Goal: Information Seeking & Learning: Learn about a topic

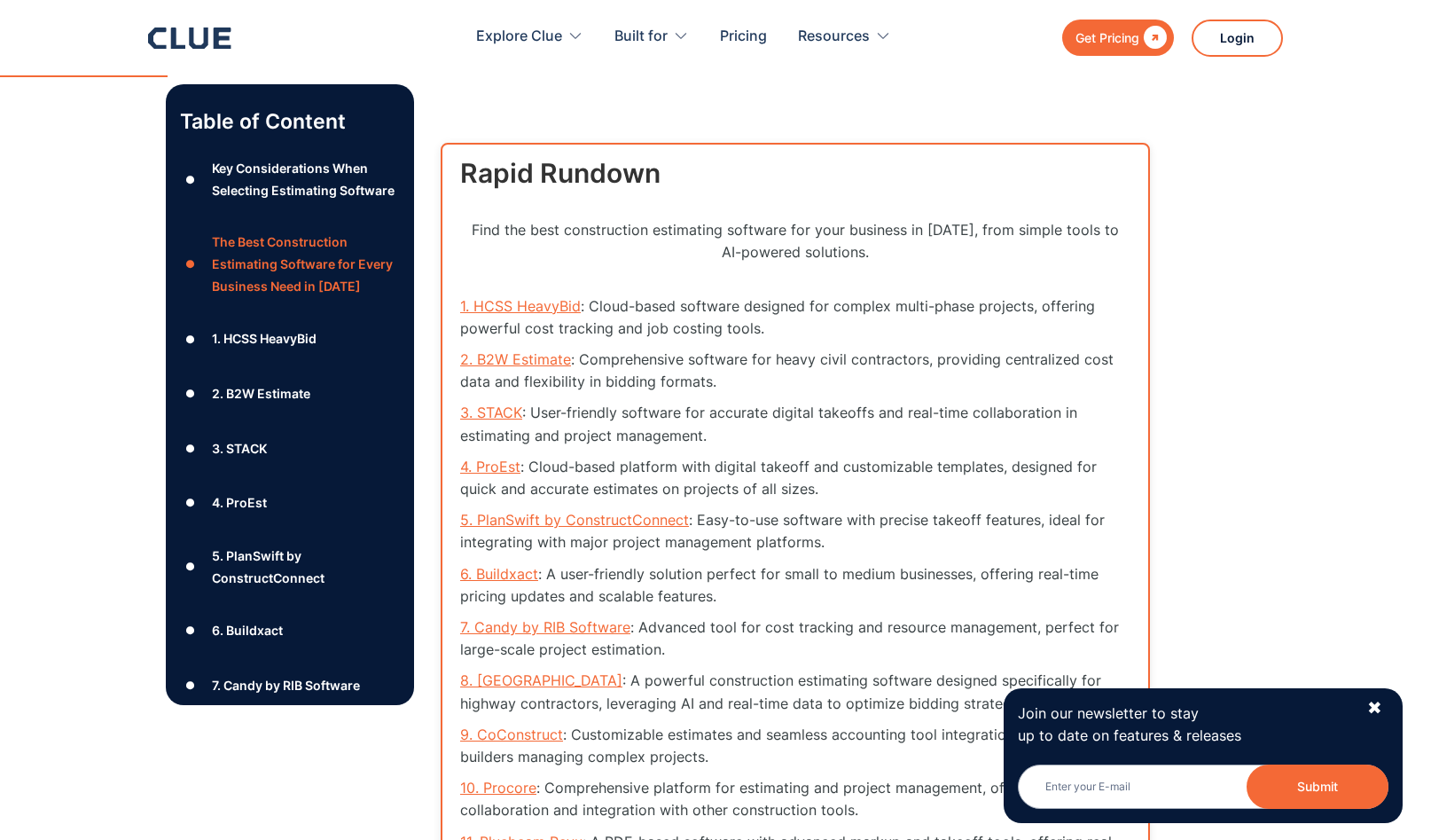
scroll to position [2088, 0]
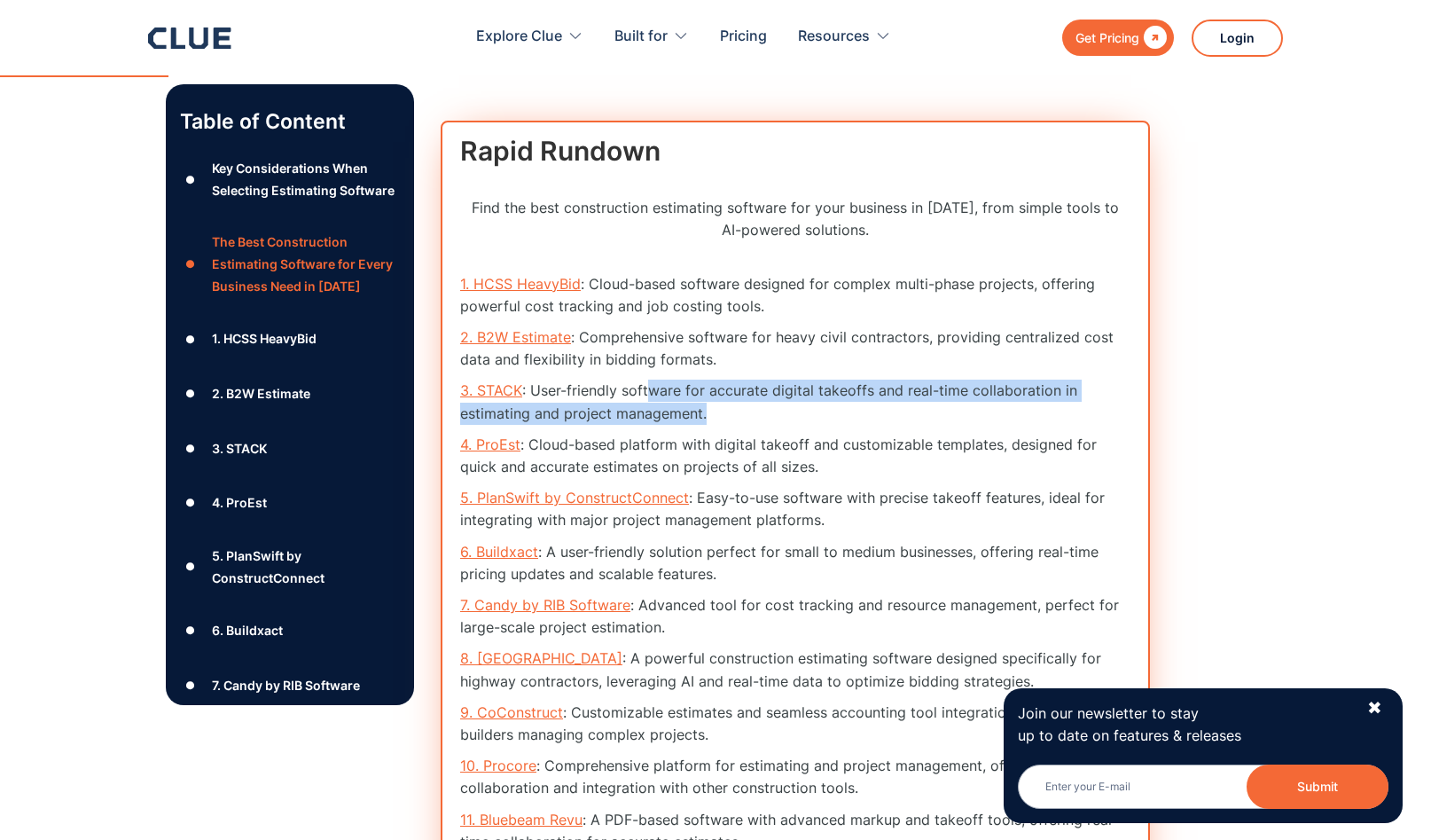
drag, startPoint x: 654, startPoint y: 396, endPoint x: 811, endPoint y: 408, distance: 157.5
click at [811, 408] on li "3. STACK : User-friendly software for accurate digital takeoffs and real-time c…" at bounding box center [795, 401] width 670 height 44
drag, startPoint x: 811, startPoint y: 408, endPoint x: 852, endPoint y: 422, distance: 43.3
click at [811, 408] on li "3. STACK : User-friendly software for accurate digital takeoffs and real-time c…" at bounding box center [795, 401] width 670 height 44
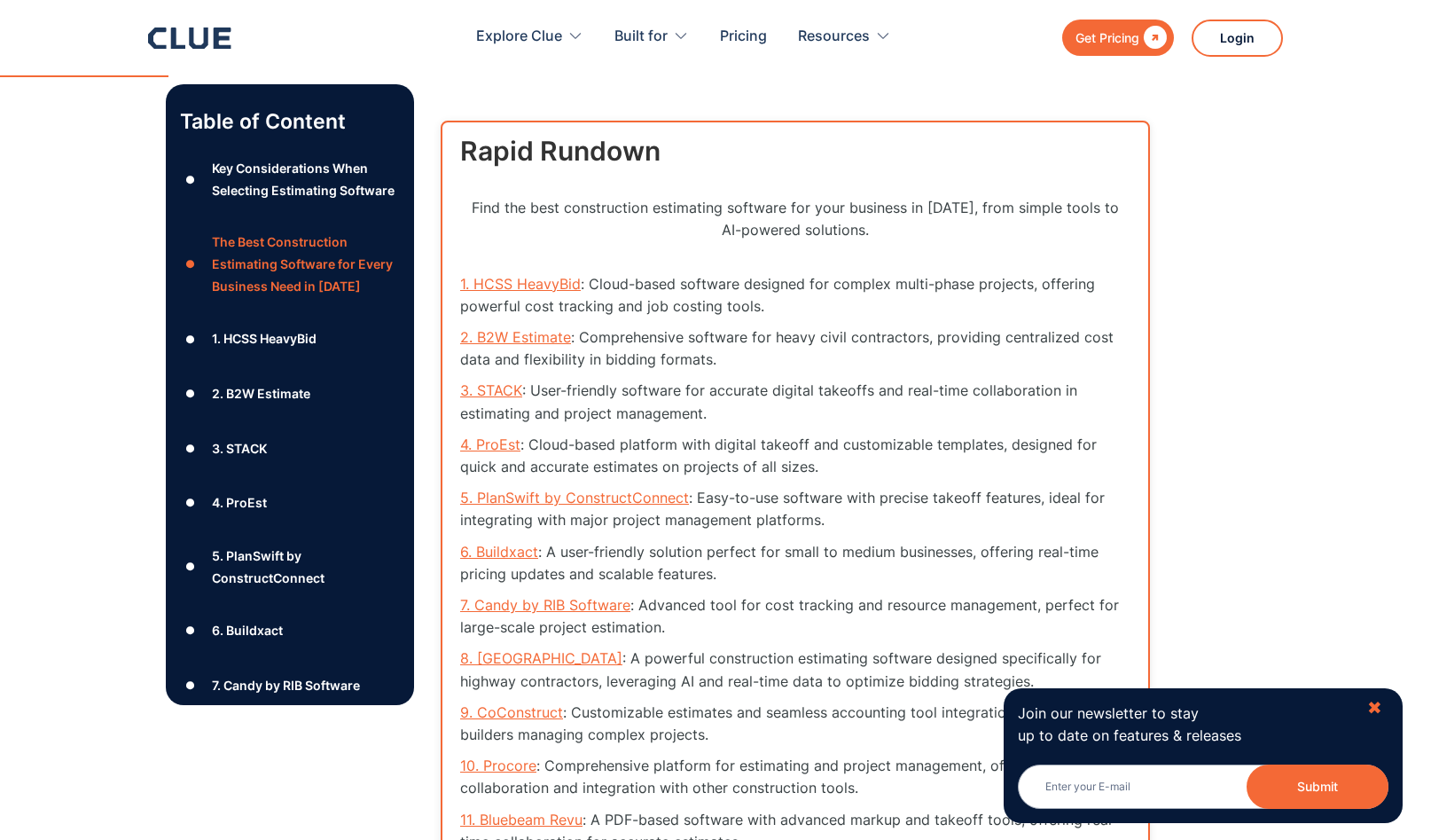
click at [1379, 711] on div "✖" at bounding box center [1374, 708] width 15 height 23
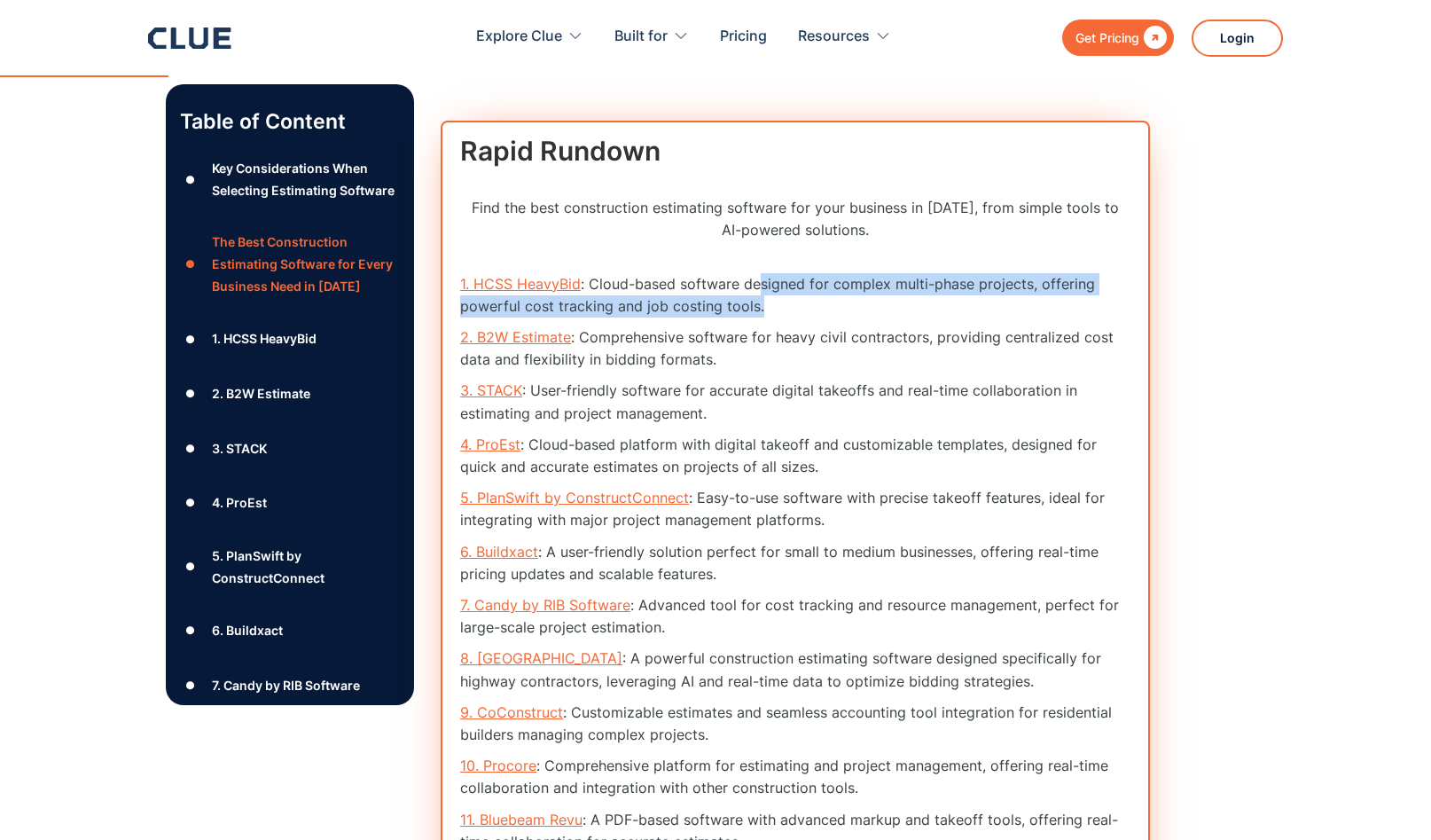
drag, startPoint x: 779, startPoint y: 289, endPoint x: 789, endPoint y: 306, distance: 19.7
click at [789, 306] on li "1. HCSS HeavyBid : Cloud-based software designed for complex multi-phase projec…" at bounding box center [795, 295] width 670 height 44
drag, startPoint x: 821, startPoint y: 283, endPoint x: 808, endPoint y: 315, distance: 34.5
click at [808, 315] on li "1. HCSS HeavyBid : Cloud-based software designed for complex multi-phase projec…" at bounding box center [795, 295] width 670 height 44
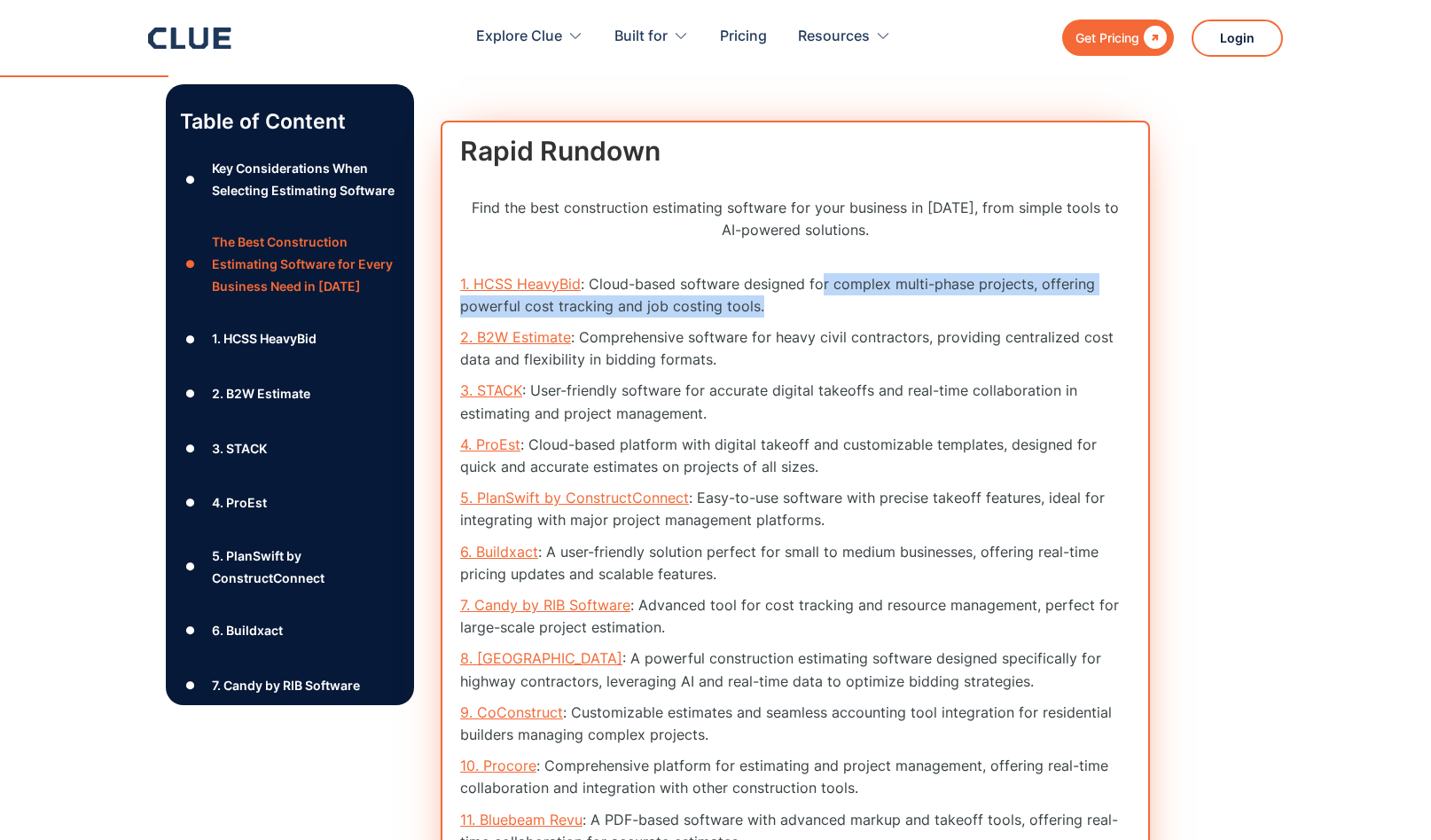
click at [808, 315] on li "1. HCSS HeavyBid : Cloud-based software designed for complex multi-phase projec…" at bounding box center [795, 295] width 670 height 44
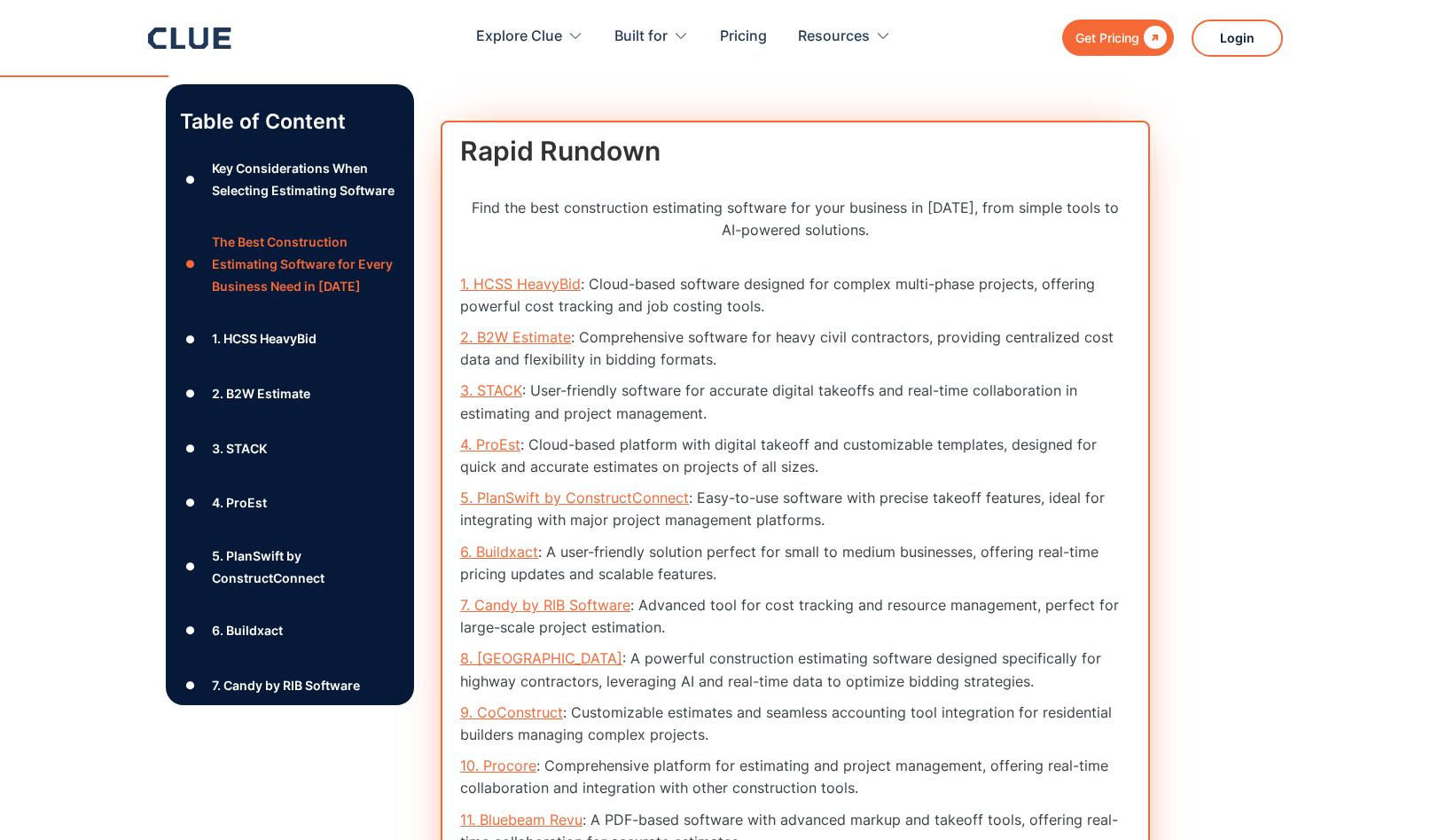
drag, startPoint x: 697, startPoint y: 310, endPoint x: 871, endPoint y: 311, distance: 174.0
click at [871, 311] on li "1. HCSS HeavyBid : Cloud-based software designed for complex multi-phase projec…" at bounding box center [795, 295] width 670 height 44
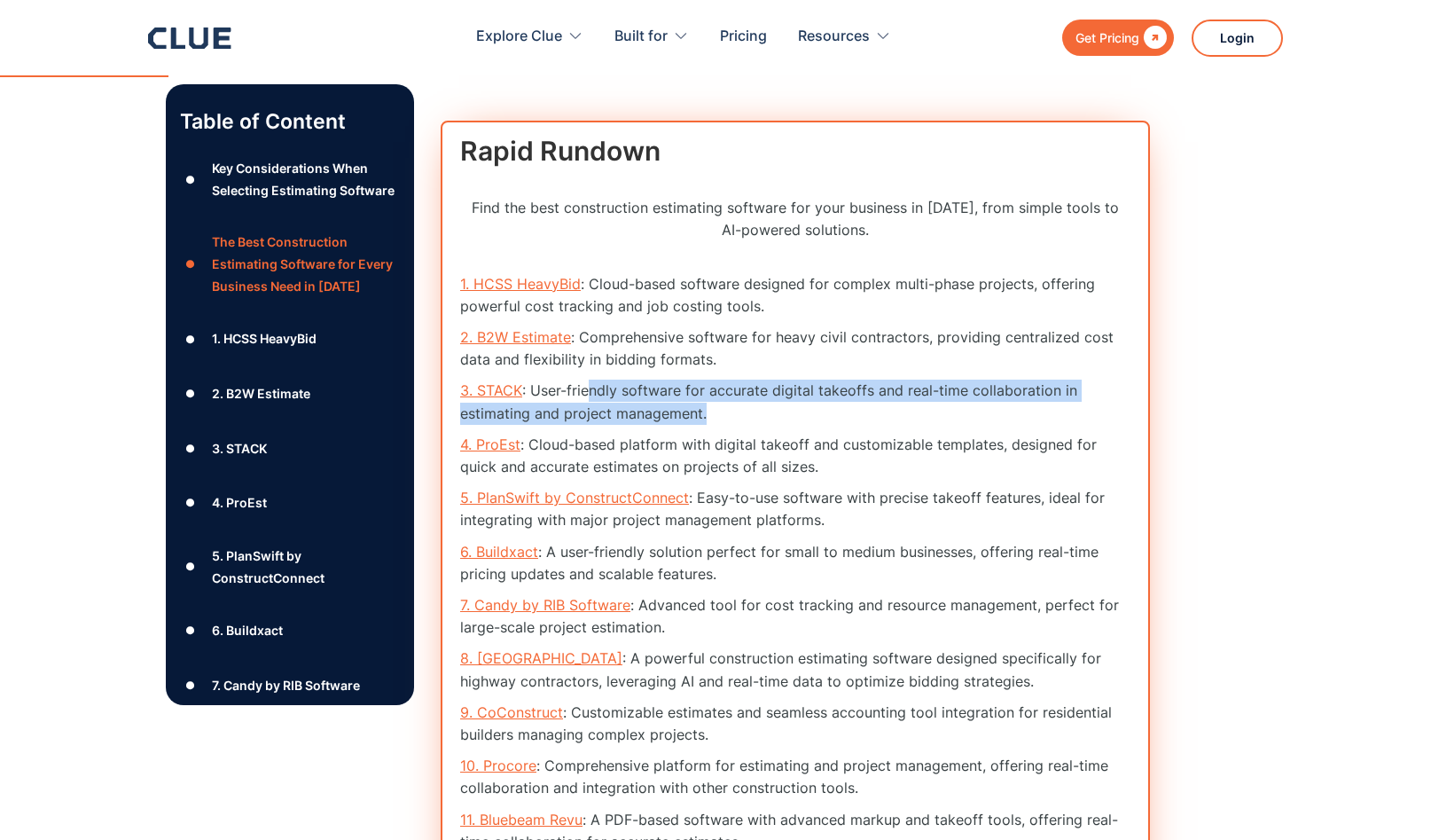
drag, startPoint x: 589, startPoint y: 392, endPoint x: 793, endPoint y: 414, distance: 205.2
click at [793, 414] on li "3. STACK : User-friendly software for accurate digital takeoffs and real-time c…" at bounding box center [795, 401] width 670 height 44
drag, startPoint x: 784, startPoint y: 393, endPoint x: 784, endPoint y: 410, distance: 17.0
click at [784, 410] on li "3. STACK : User-friendly software for accurate digital takeoffs and real-time c…" at bounding box center [795, 401] width 670 height 44
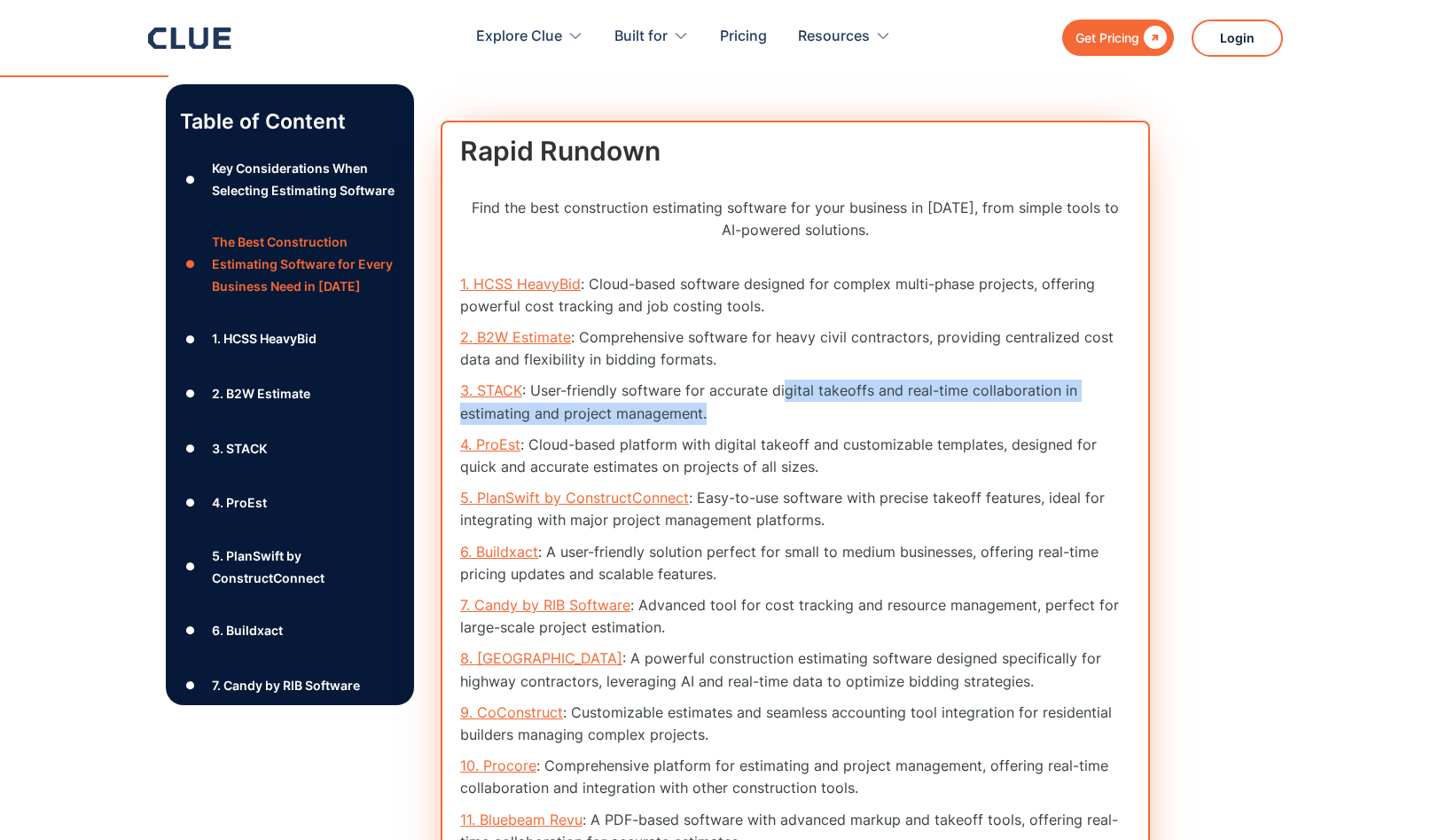
click at [784, 410] on li "3. STACK : User-friendly software for accurate digital takeoffs and real-time c…" at bounding box center [795, 401] width 670 height 44
drag, startPoint x: 582, startPoint y: 409, endPoint x: 813, endPoint y: 408, distance: 231.0
click at [813, 408] on li "3. STACK : User-friendly software for accurate digital takeoffs and real-time c…" at bounding box center [795, 401] width 670 height 44
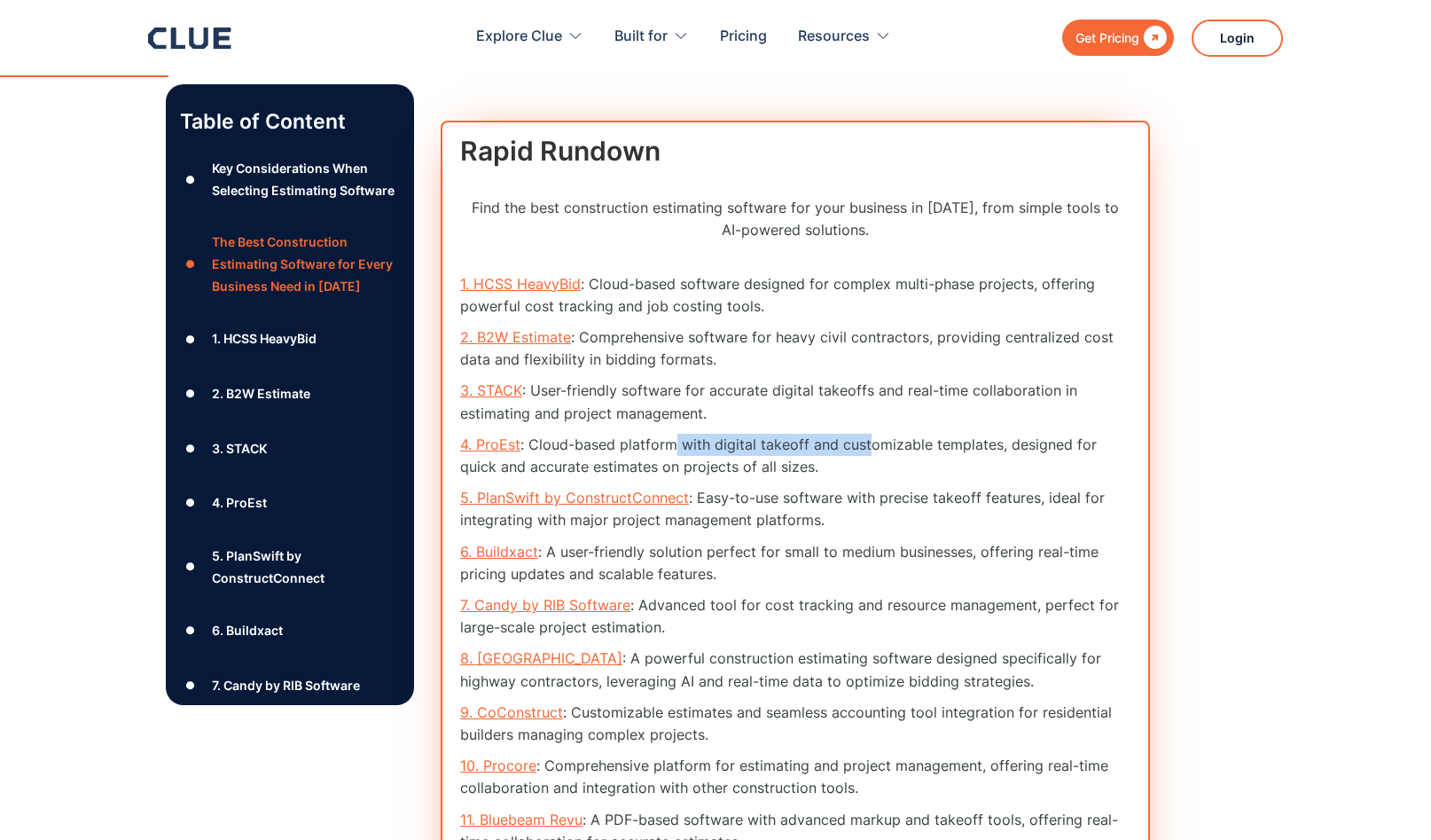
drag, startPoint x: 803, startPoint y: 448, endPoint x: 864, endPoint y: 456, distance: 61.5
click at [864, 456] on li "4. ProEst : Cloud-based platform with digital takeoff and customizable template…" at bounding box center [795, 455] width 670 height 44
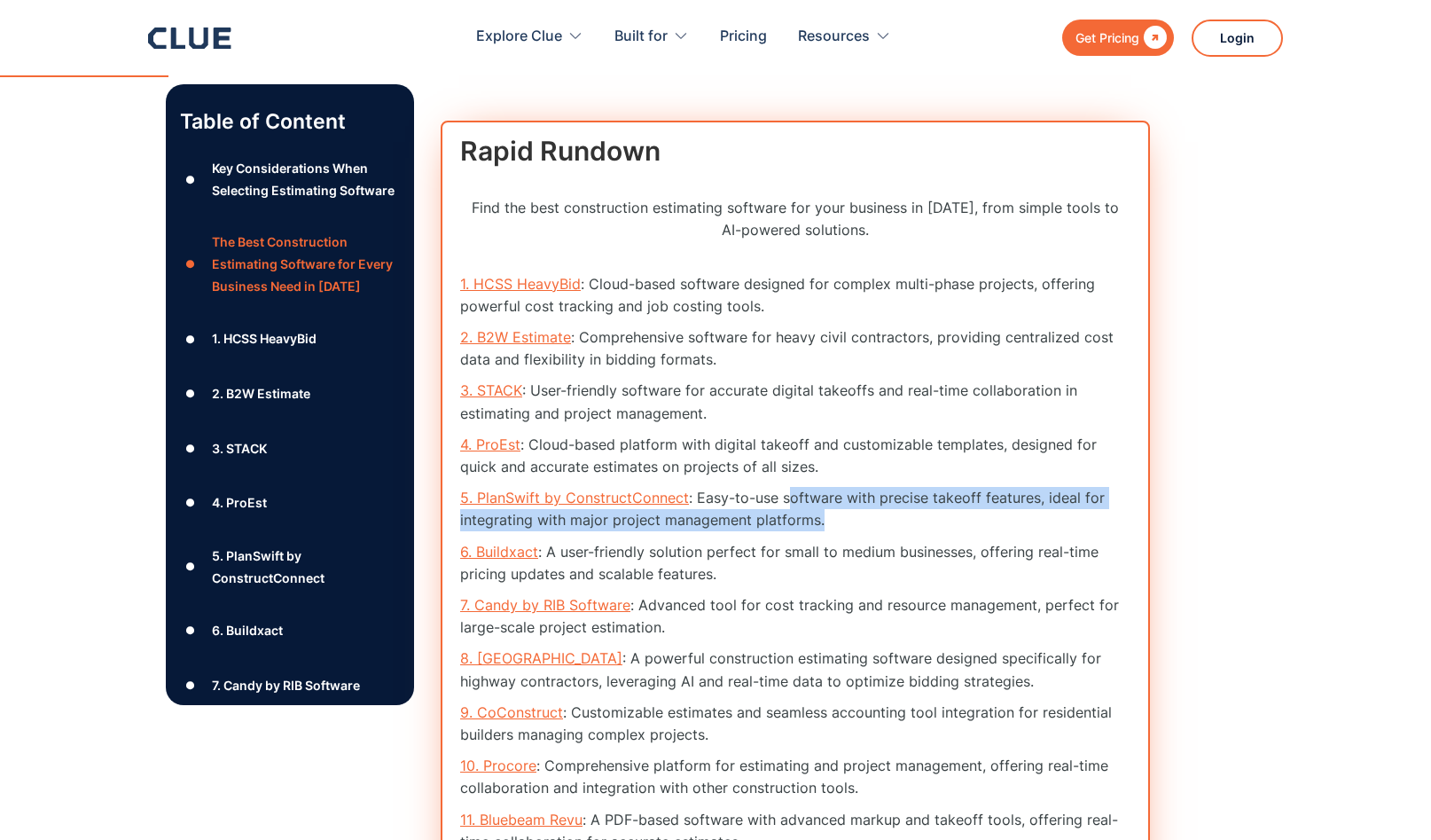
drag, startPoint x: 814, startPoint y: 498, endPoint x: 849, endPoint y: 514, distance: 38.5
click at [849, 514] on li "5. PlanSwift by ConstructConnect : Easy-to-use software with precise takeoff fe…" at bounding box center [795, 509] width 670 height 44
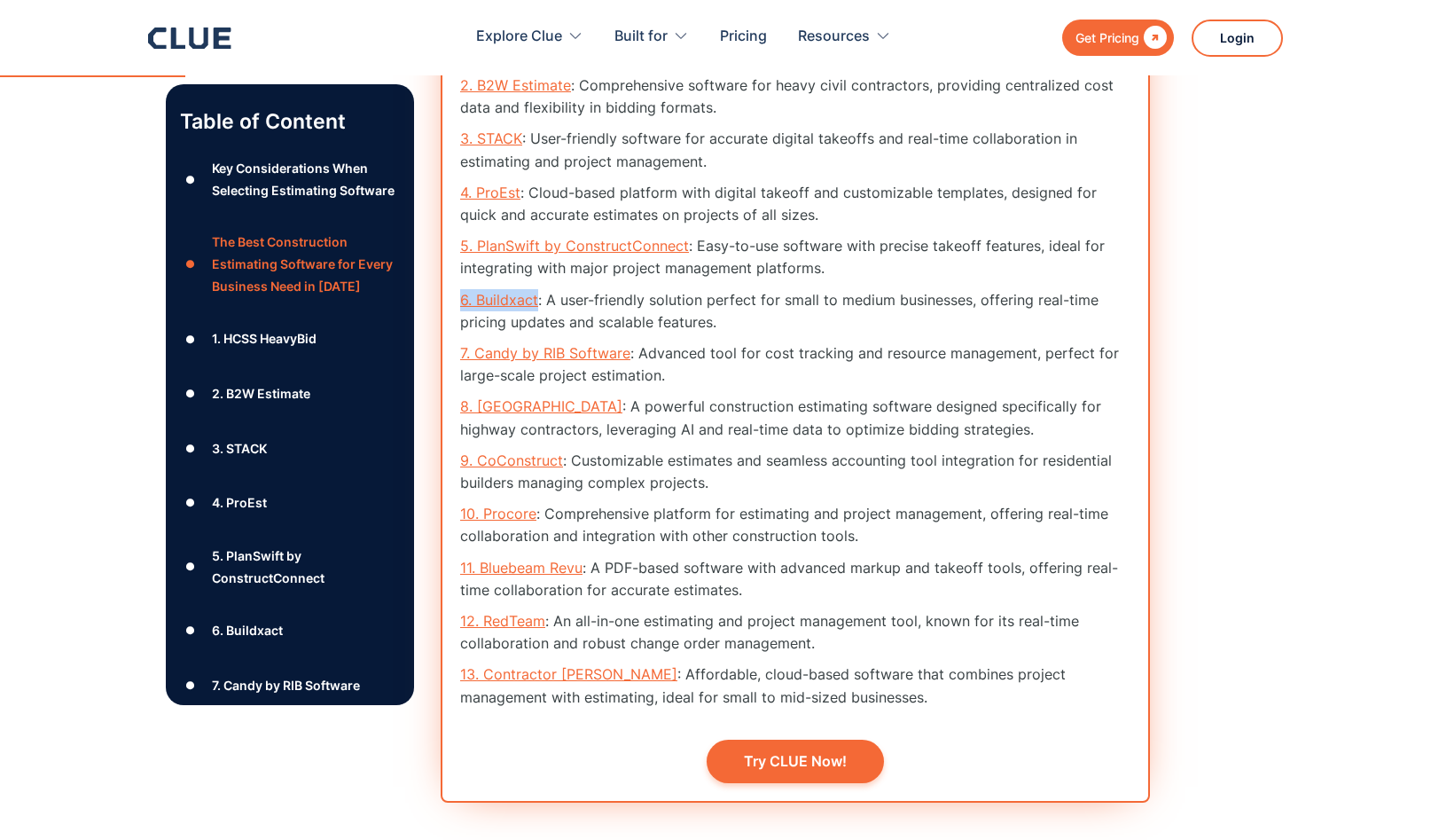
scroll to position [2342, 0]
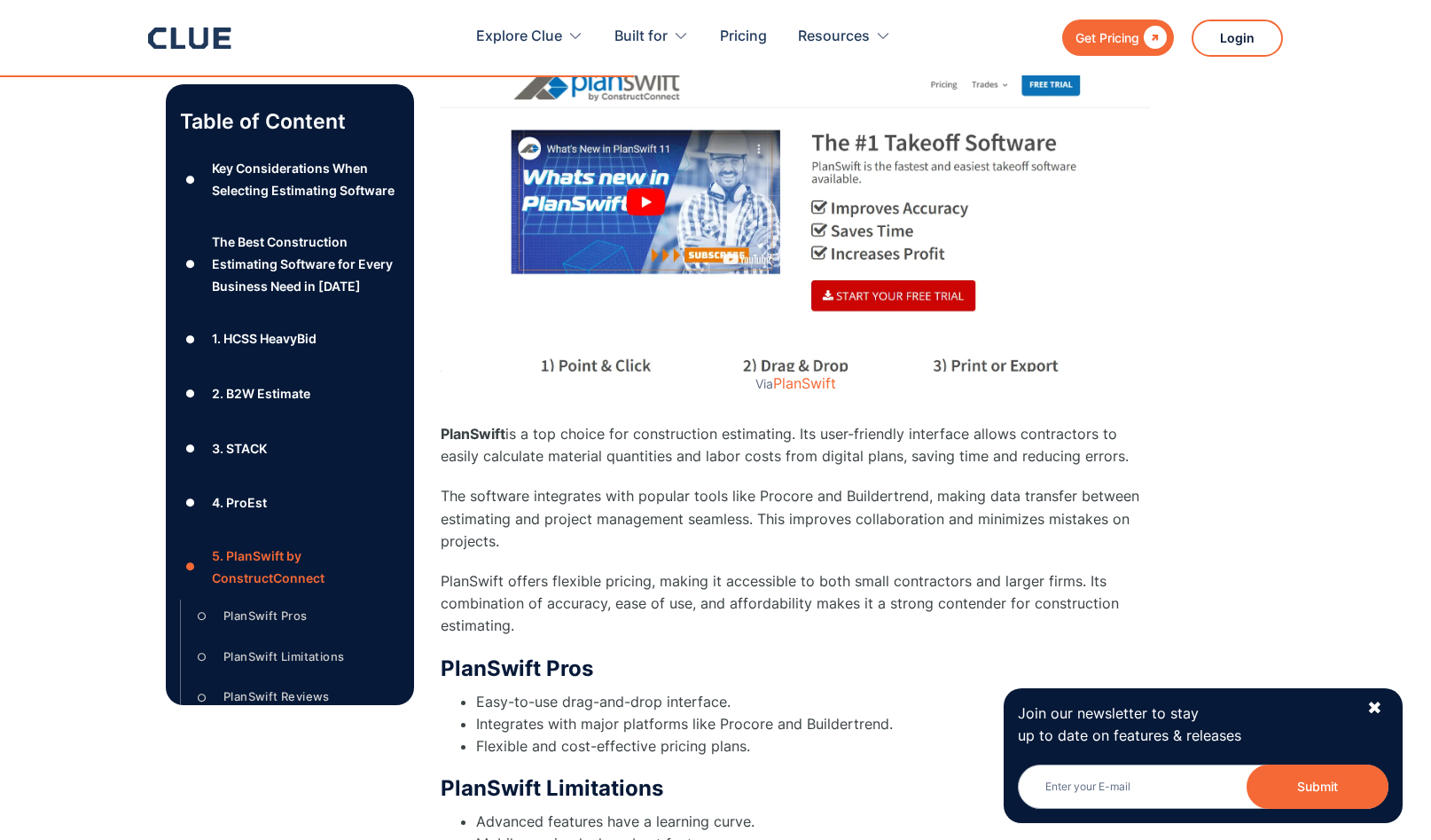
scroll to position [8714, 0]
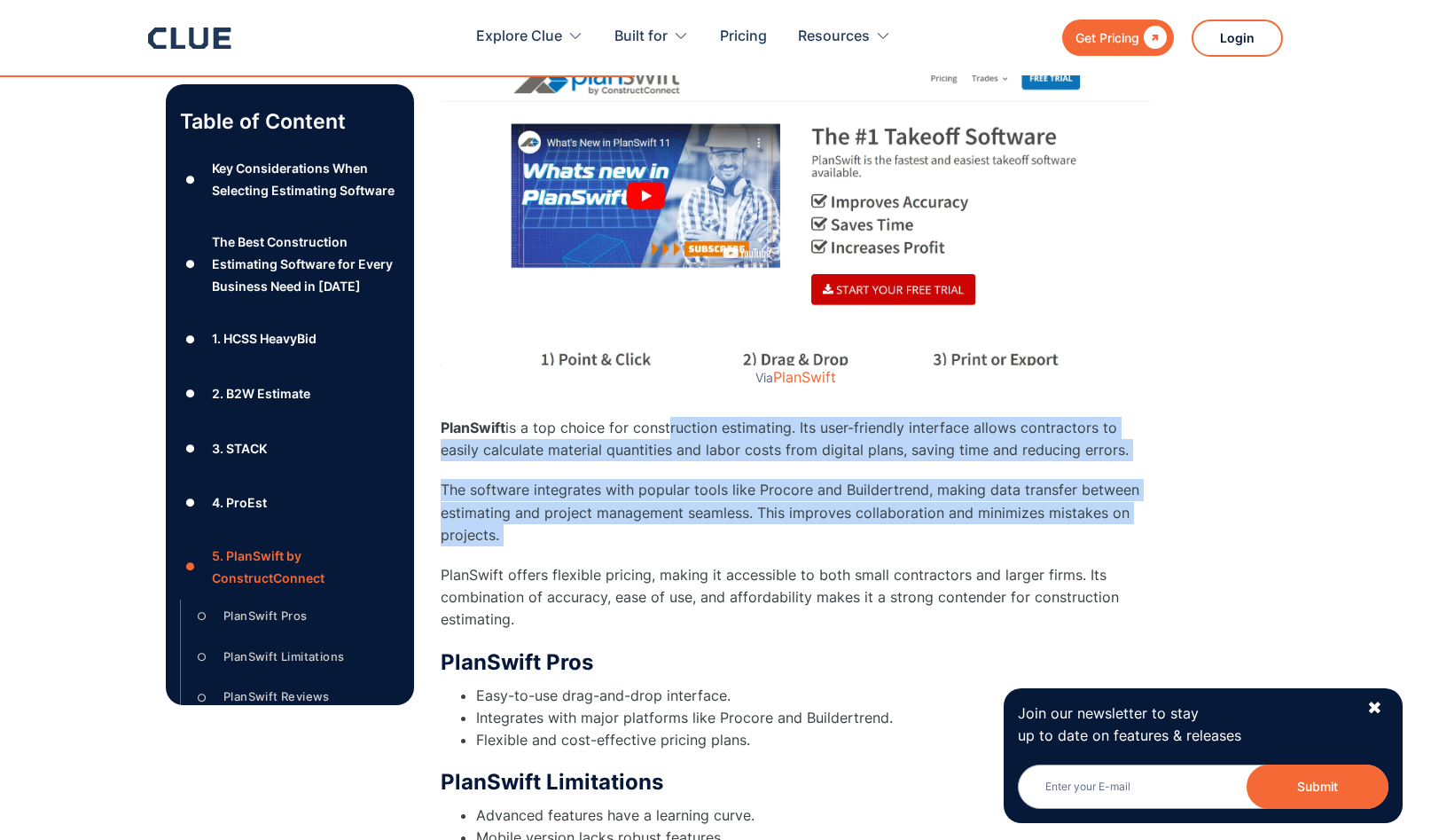
drag, startPoint x: 666, startPoint y: 432, endPoint x: 655, endPoint y: 560, distance: 128.5
click at [655, 560] on div "5. PlanSwift by ConstructConnect Via PlanSwift PlanSwift is a top choice for co…" at bounding box center [796, 608] width 710 height 1231
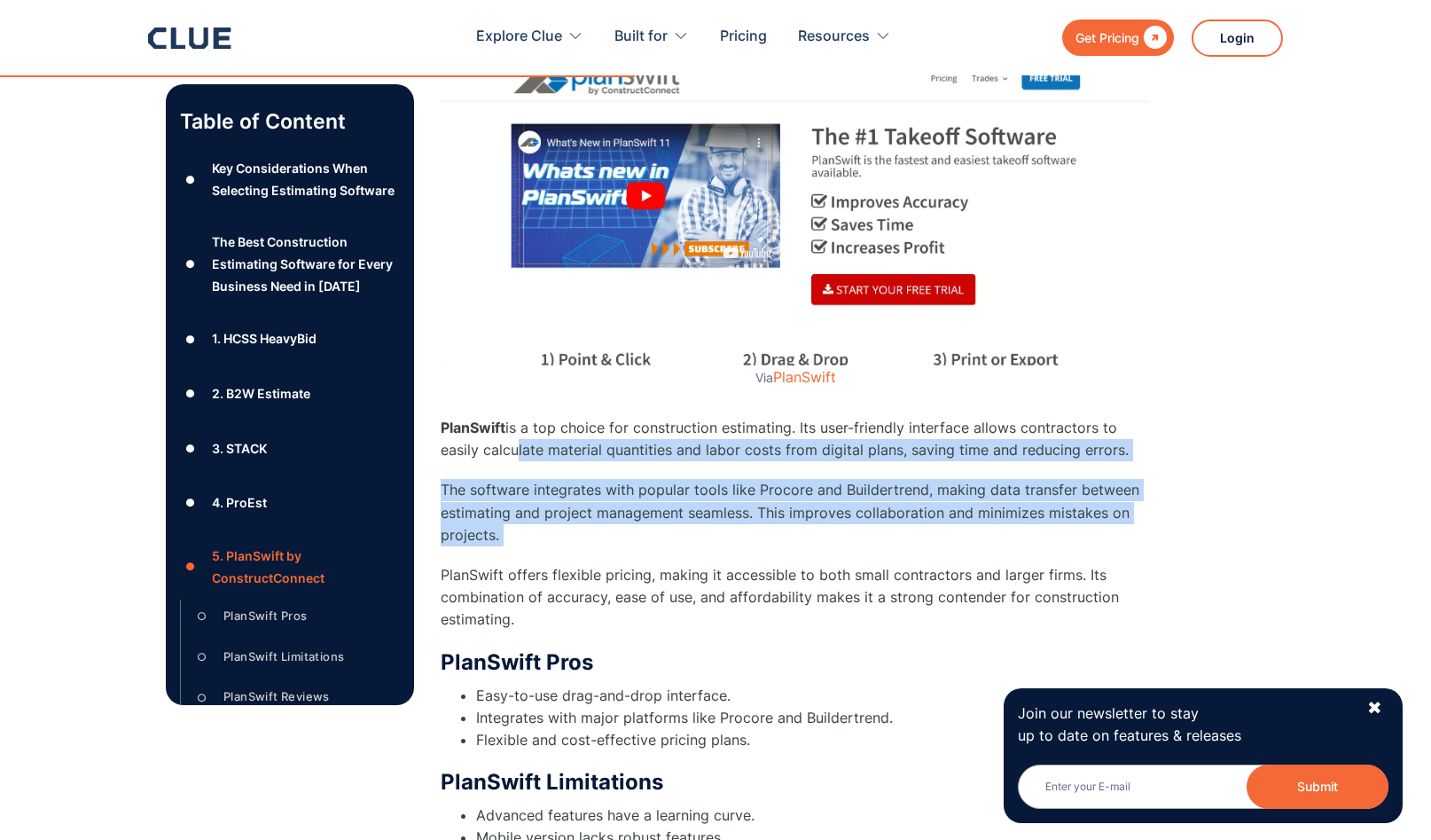
drag, startPoint x: 513, startPoint y: 444, endPoint x: 538, endPoint y: 562, distance: 120.6
click at [538, 562] on div "5. PlanSwift by ConstructConnect Via PlanSwift PlanSwift is a top choice for co…" at bounding box center [796, 608] width 710 height 1231
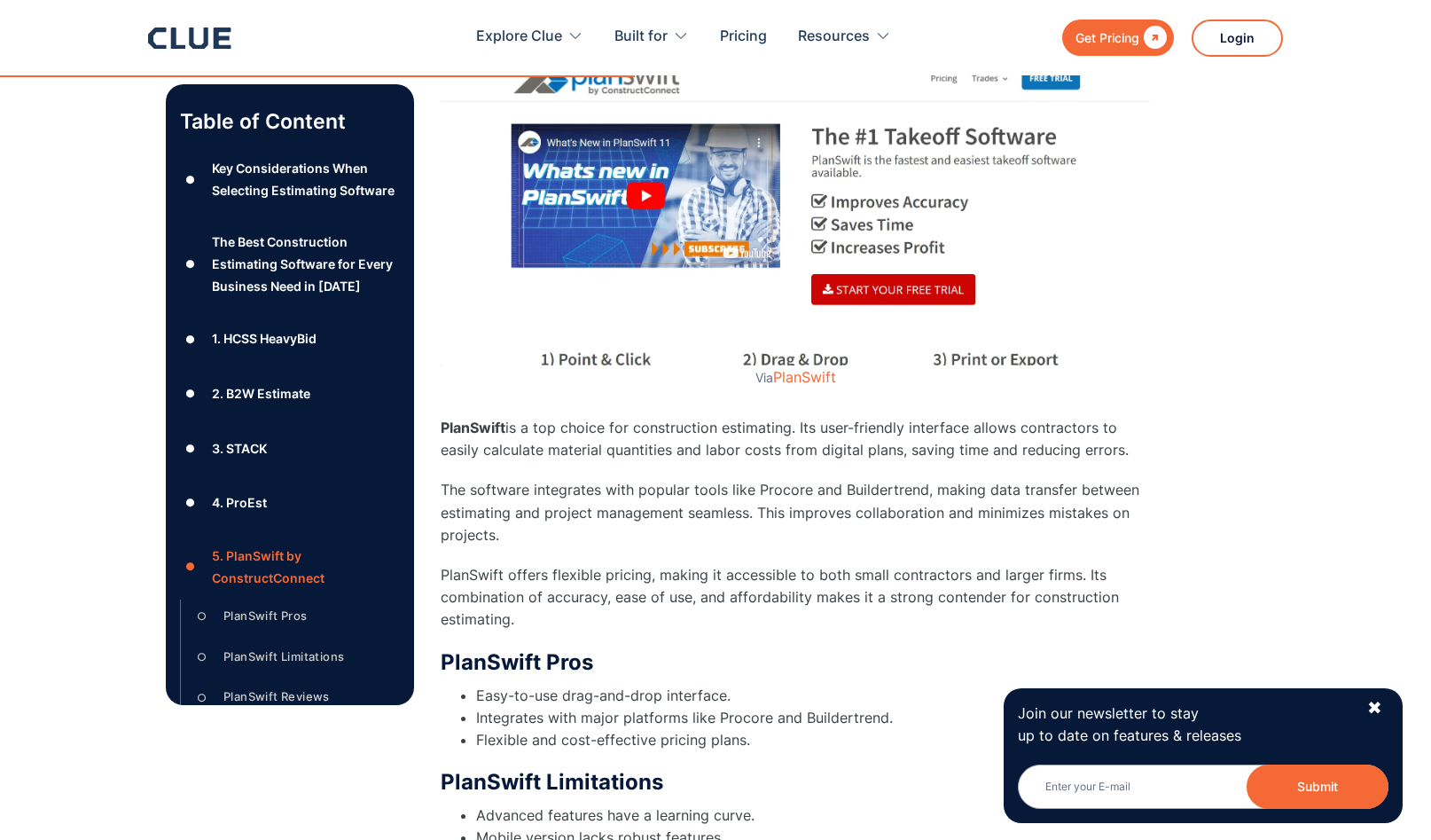
click at [538, 562] on div "5. PlanSwift by ConstructConnect Via PlanSwift PlanSwift is a top choice for co…" at bounding box center [796, 608] width 710 height 1231
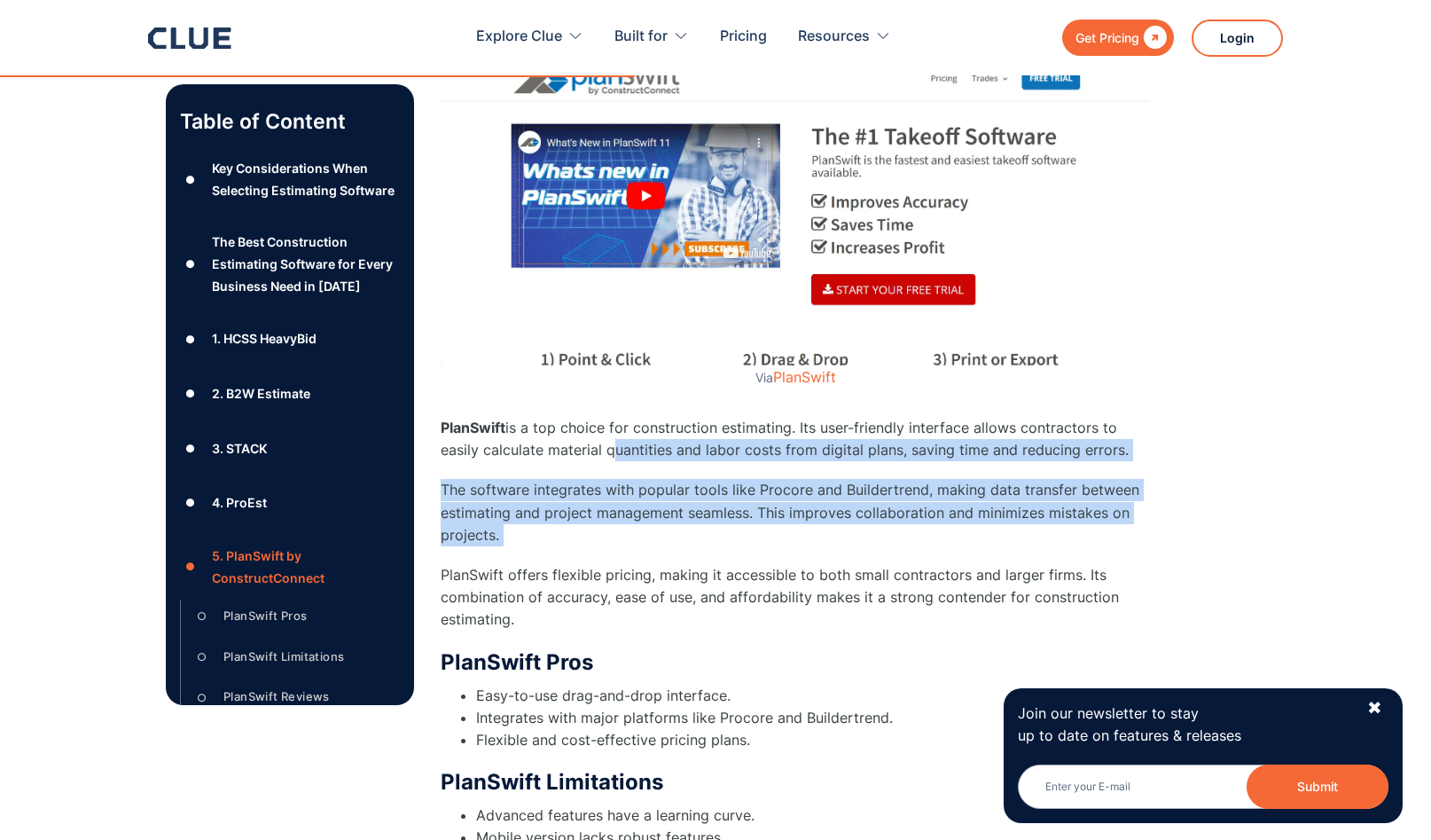
drag, startPoint x: 605, startPoint y: 441, endPoint x: 617, endPoint y: 547, distance: 106.7
click at [617, 547] on div "5. PlanSwift by ConstructConnect Via PlanSwift PlanSwift is a top choice for co…" at bounding box center [796, 608] width 710 height 1231
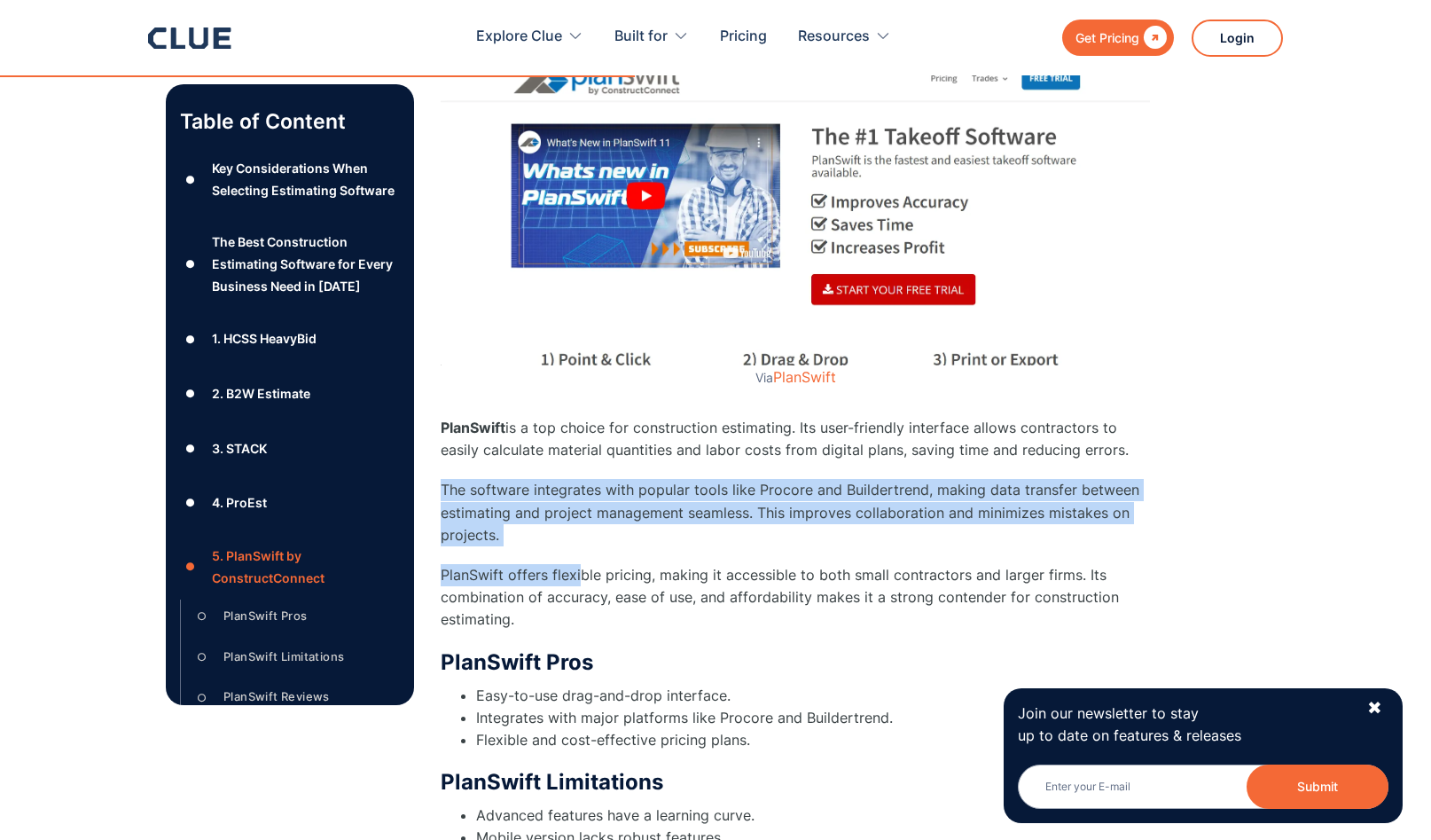
drag, startPoint x: 557, startPoint y: 481, endPoint x: 579, endPoint y: 571, distance: 92.6
click at [579, 571] on div "5. PlanSwift by ConstructConnect Via PlanSwift PlanSwift is a top choice for co…" at bounding box center [796, 608] width 710 height 1231
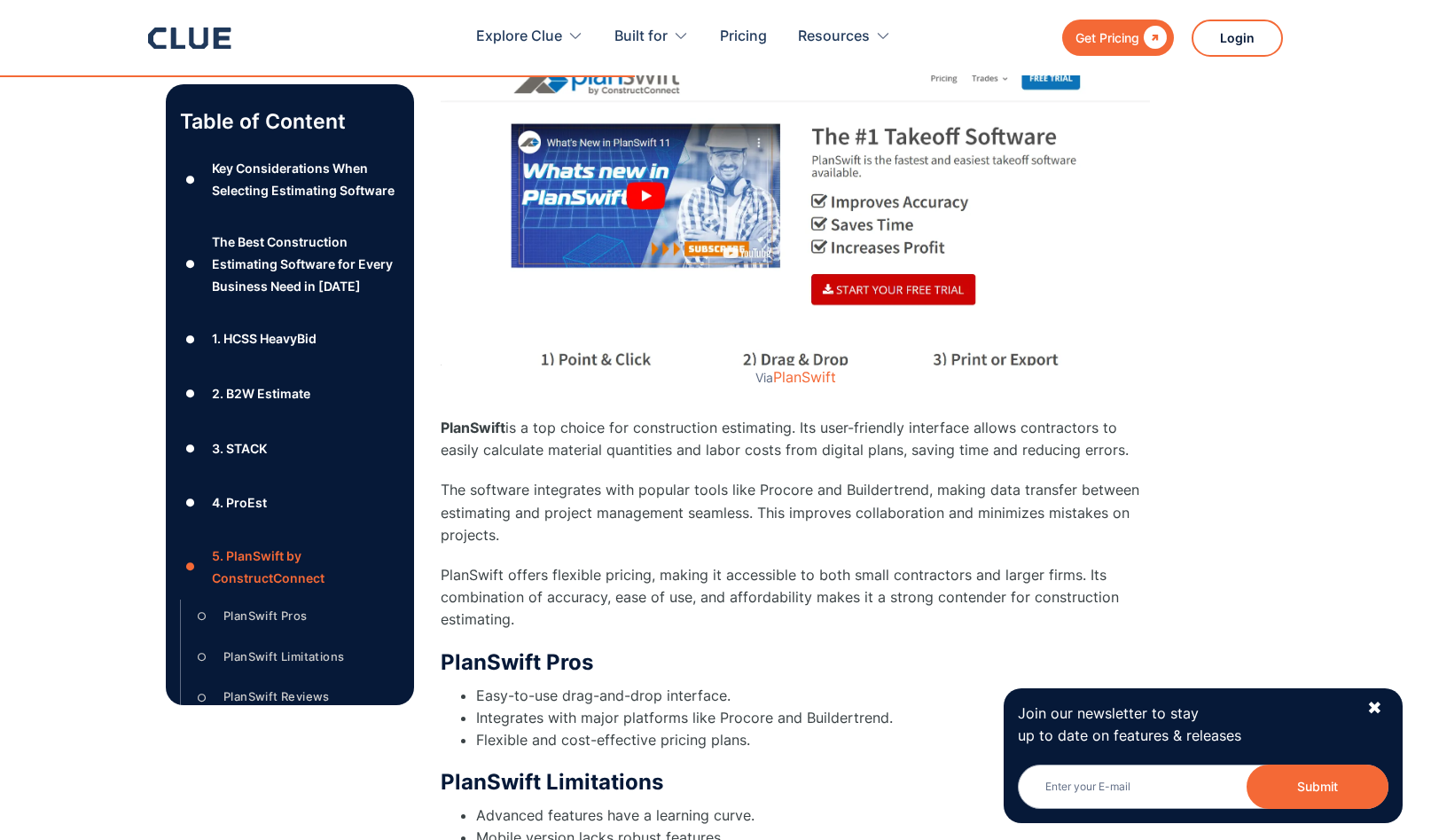
drag, startPoint x: 580, startPoint y: 570, endPoint x: 668, endPoint y: 567, distance: 88.1
click at [580, 570] on p "PlanSwift offers flexible pricing, making it accessible to both small contracto…" at bounding box center [796, 597] width 710 height 68
click at [1369, 709] on div "✖" at bounding box center [1374, 708] width 15 height 23
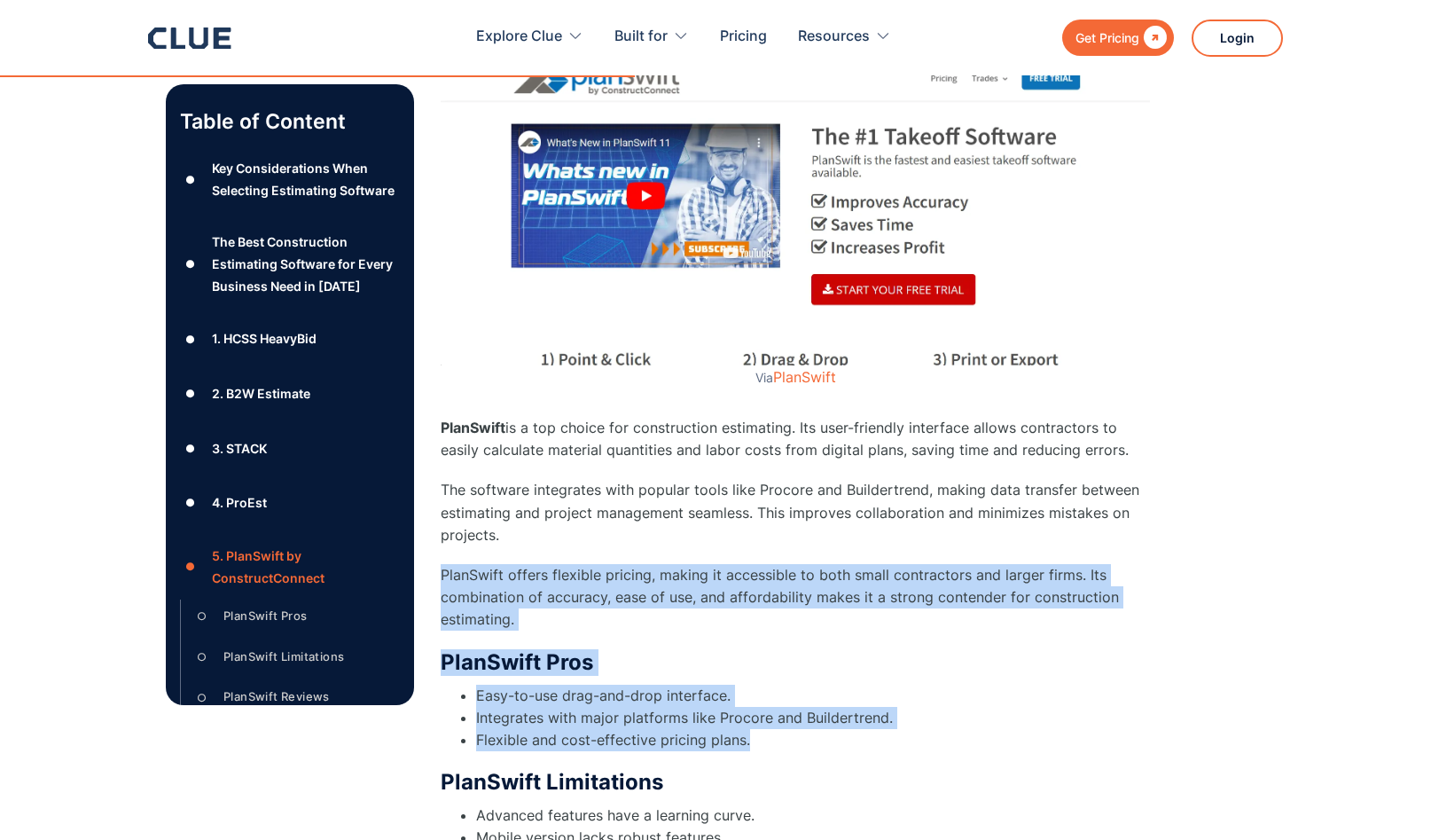
drag, startPoint x: 793, startPoint y: 524, endPoint x: 842, endPoint y: 729, distance: 210.8
click at [843, 730] on div "5. PlanSwift by ConstructConnect Via PlanSwift PlanSwift is a top choice for co…" at bounding box center [796, 608] width 710 height 1231
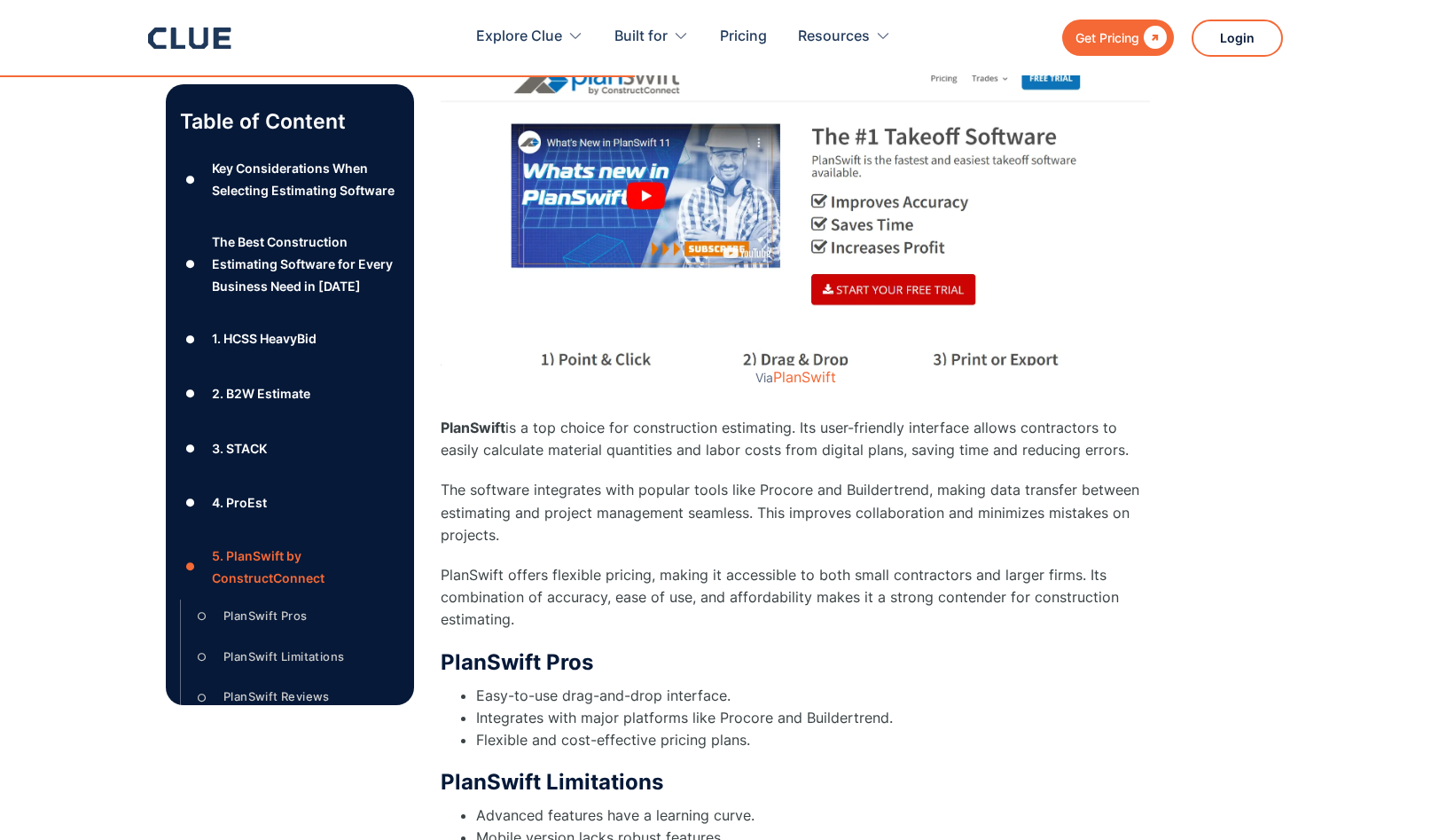
drag, startPoint x: 842, startPoint y: 728, endPoint x: 831, endPoint y: 708, distance: 22.8
click at [840, 725] on ul "Easy-to-use drag-and-drop interface. Integrates with major platforms like Proco…" at bounding box center [796, 717] width 710 height 68
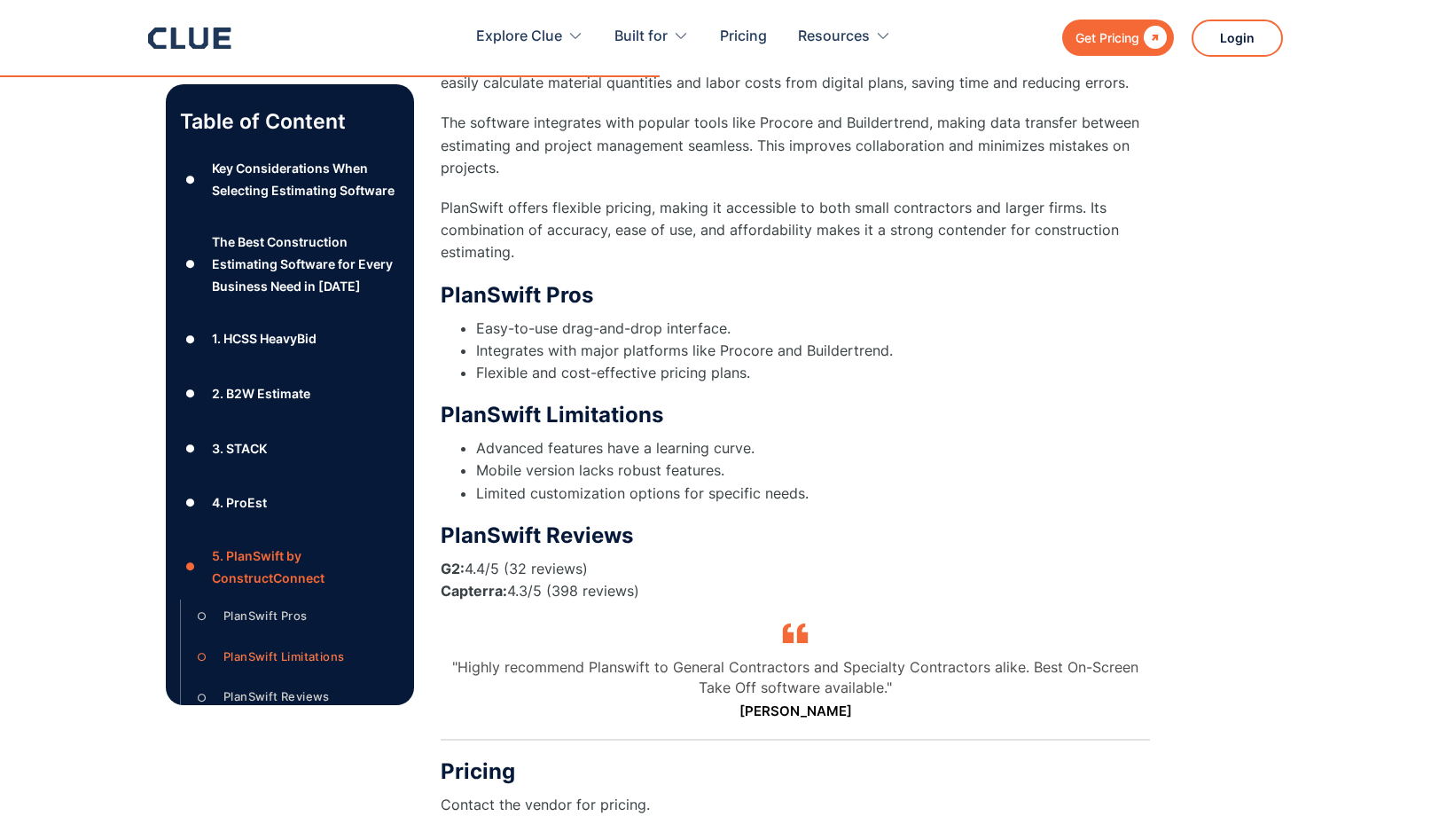
scroll to position [9087, 0]
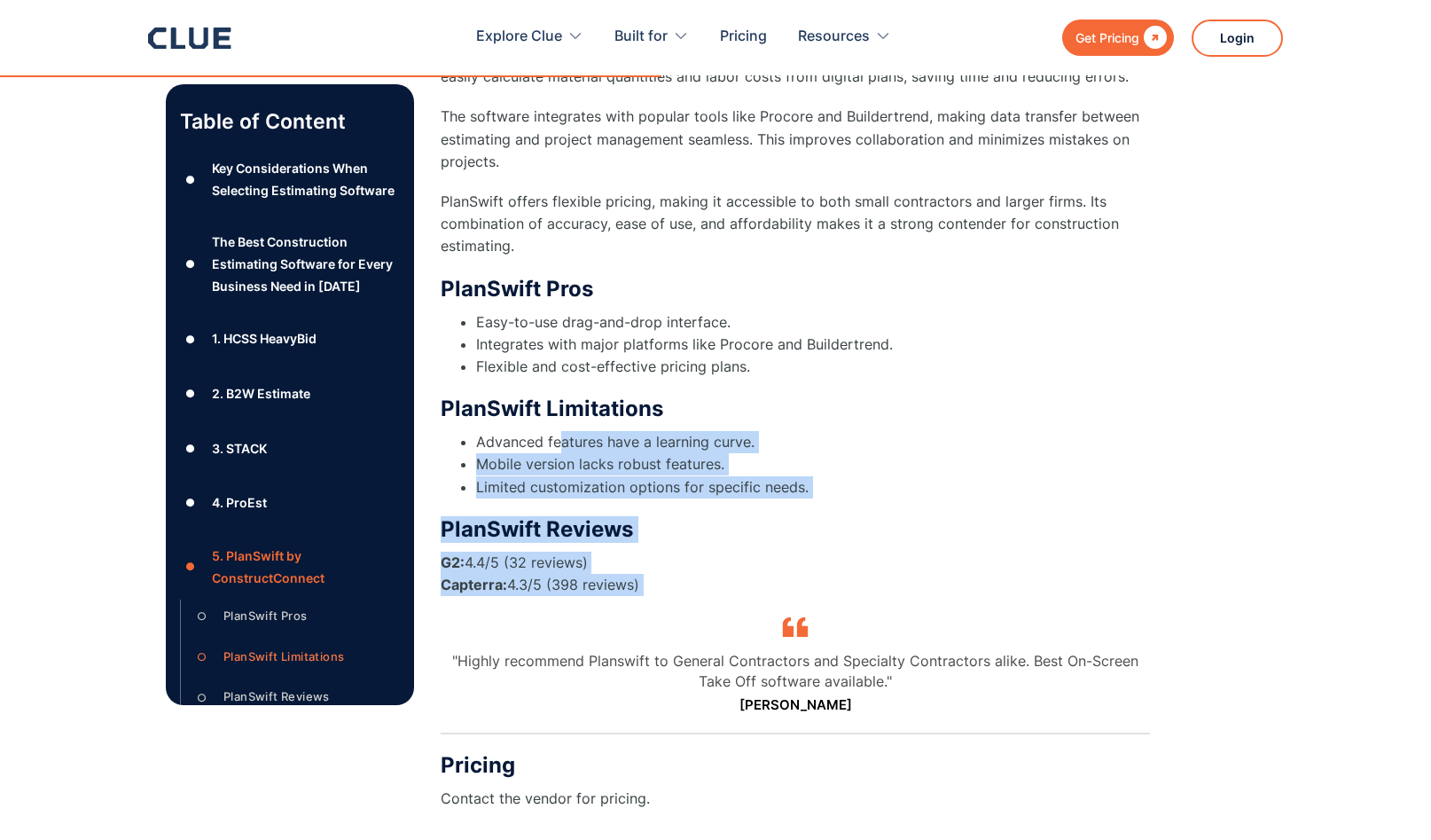
drag, startPoint x: 557, startPoint y: 441, endPoint x: 710, endPoint y: 606, distance: 225.0
click at [710, 606] on div "5. PlanSwift by ConstructConnect Via PlanSwift PlanSwift is a top choice for co…" at bounding box center [796, 234] width 710 height 1231
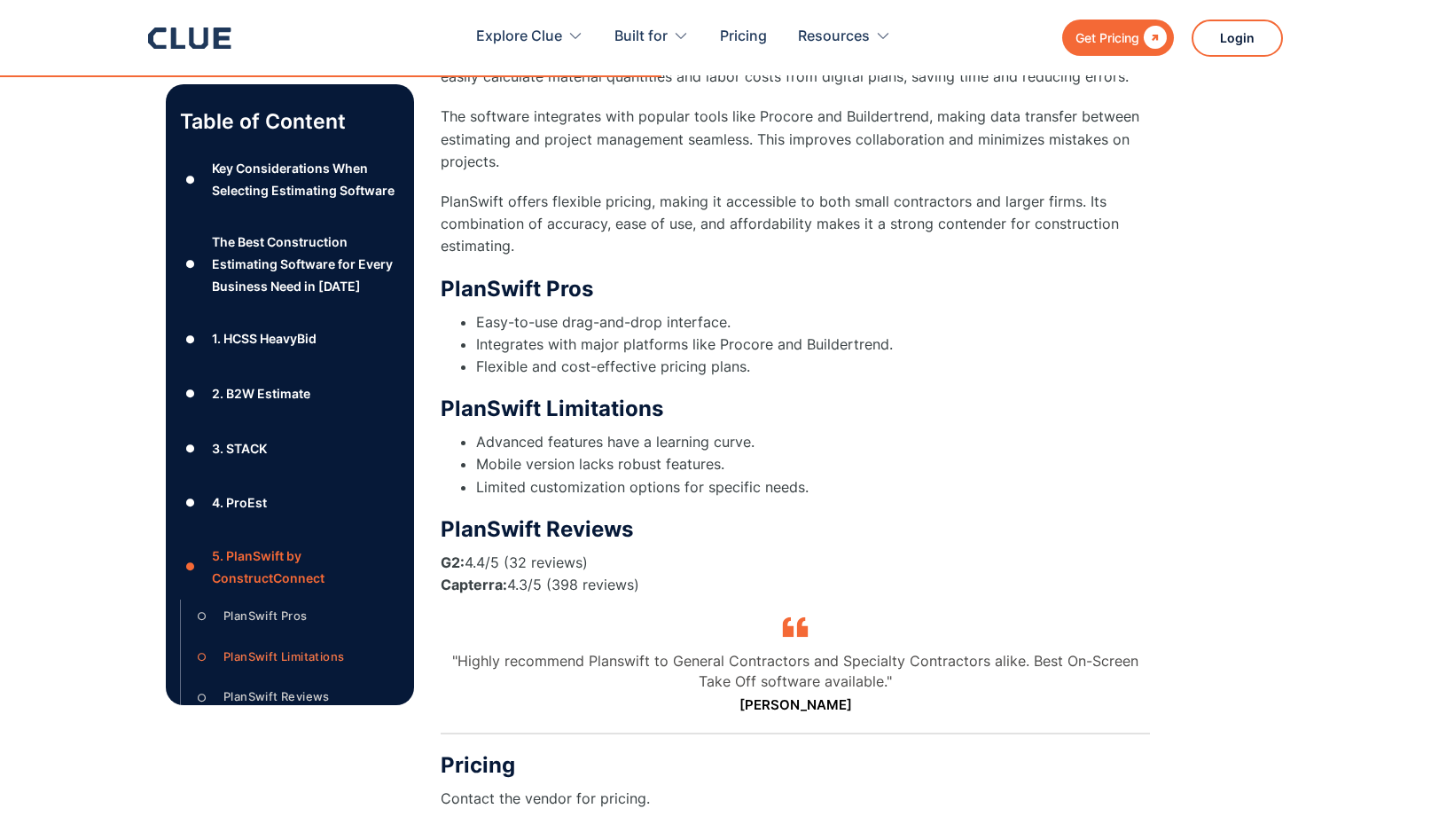
click at [710, 604] on div "PlanSwift Reviews G2: 4.4/5 (32 reviews) Capterra: 4.3/5 (398 reviews) "Highly …" at bounding box center [796, 624] width 710 height 219
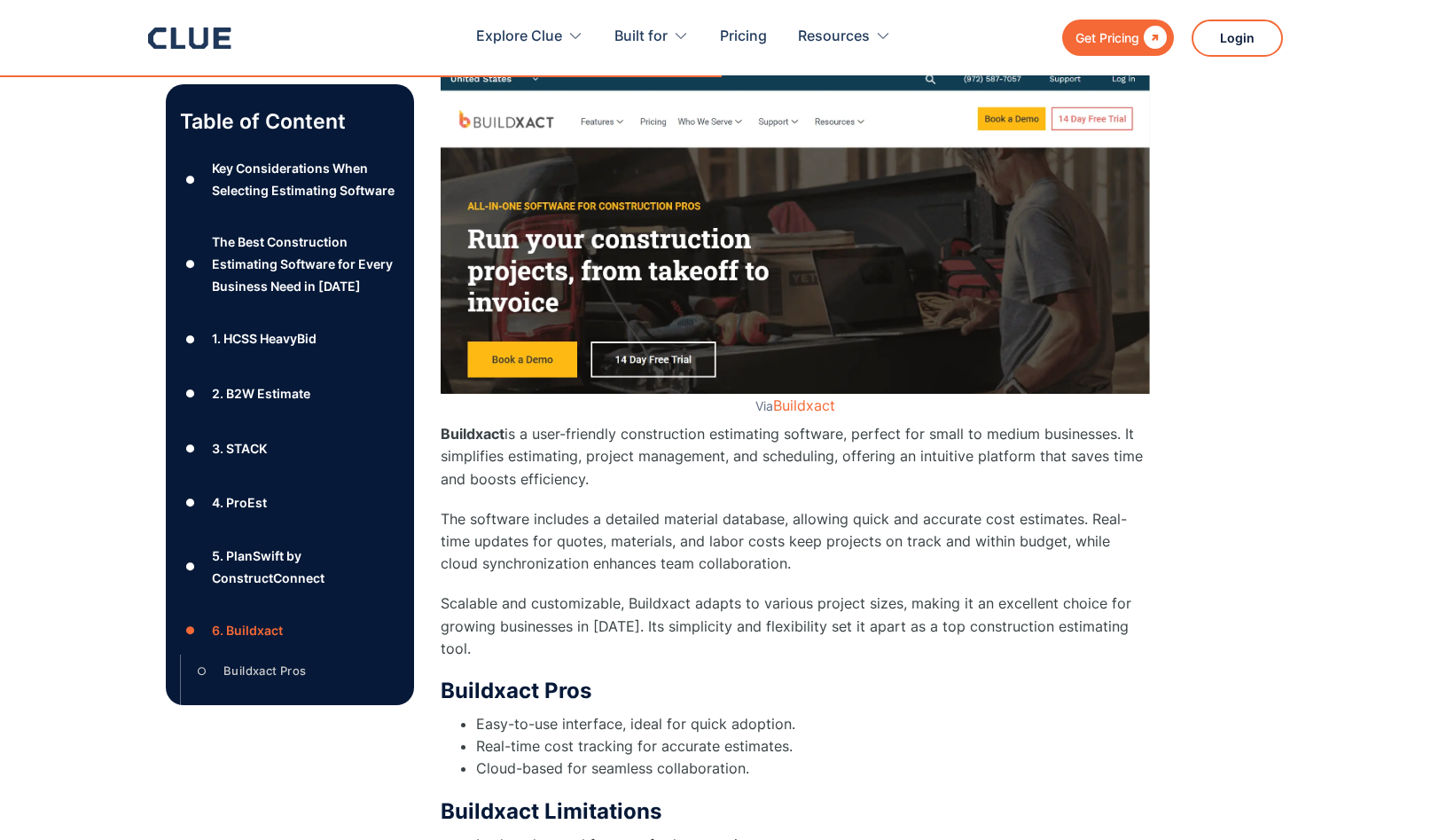
scroll to position [9937, 0]
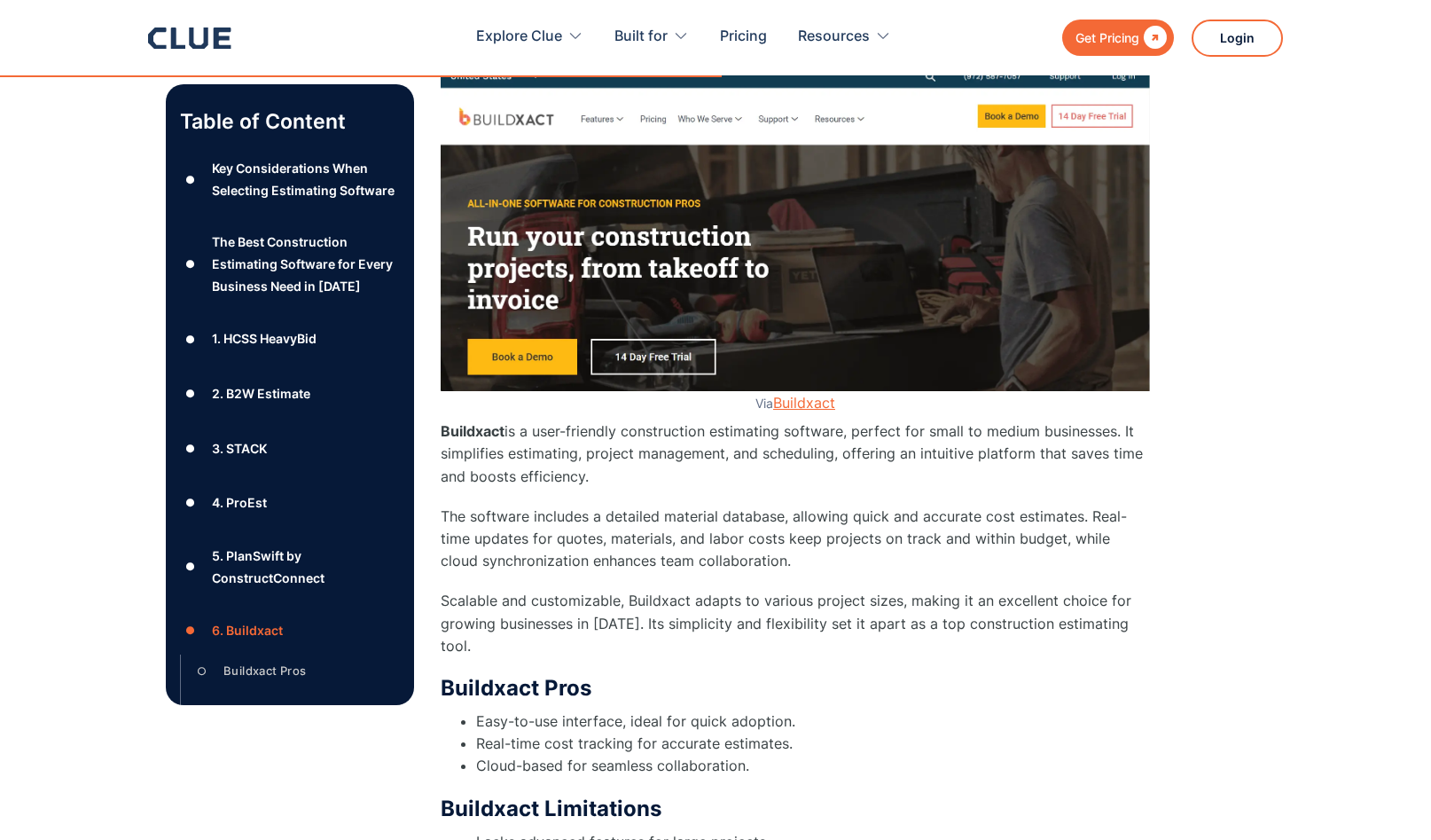
click at [796, 408] on link "Buildxact" at bounding box center [804, 403] width 62 height 18
